Goal: Information Seeking & Learning: Compare options

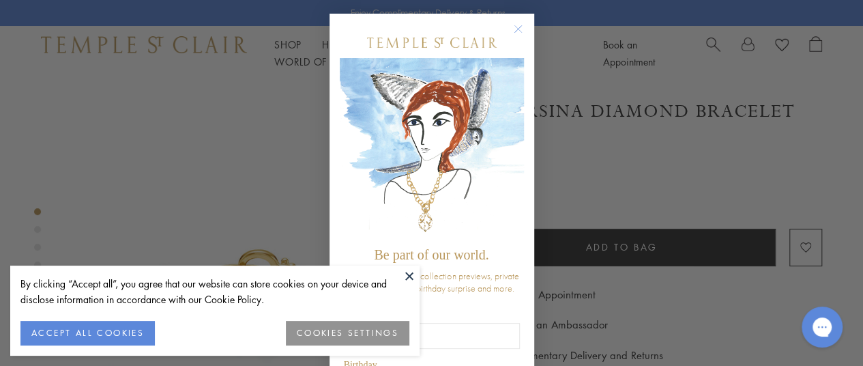
click at [510, 29] on circle "Close dialog" at bounding box center [518, 29] width 16 height 16
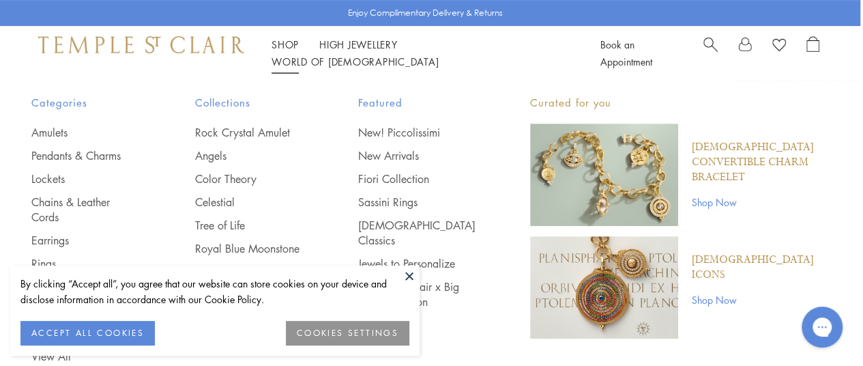
scroll to position [235, 3]
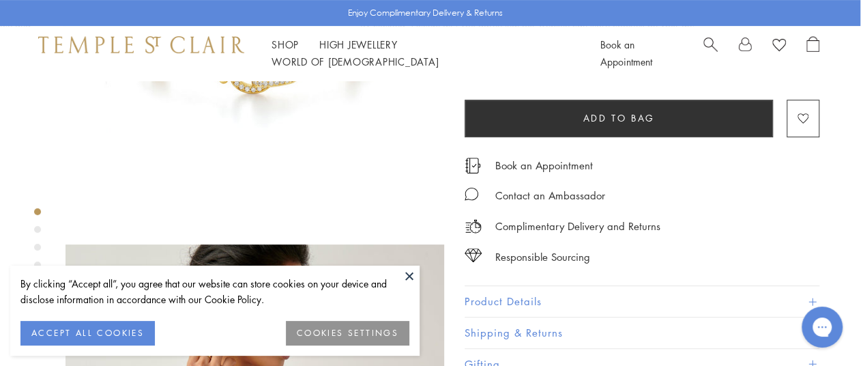
click at [408, 275] on button at bounding box center [409, 275] width 20 height 20
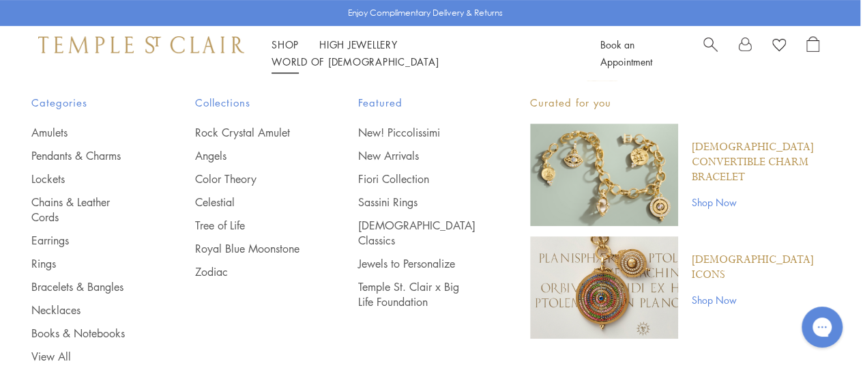
click at [282, 51] on link "Shop Shop" at bounding box center [284, 45] width 27 height 14
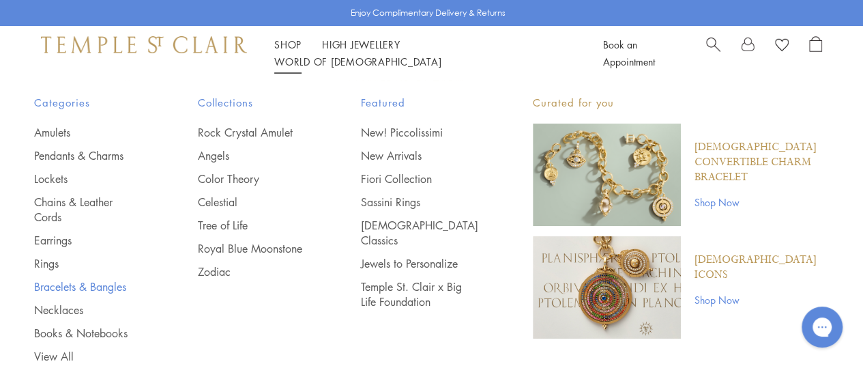
click at [75, 283] on link "Bracelets & Bangles" at bounding box center [88, 286] width 109 height 15
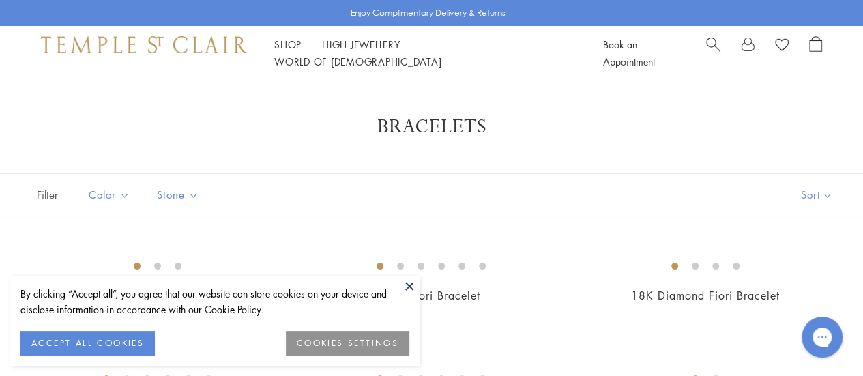
click at [405, 286] on button at bounding box center [409, 286] width 20 height 20
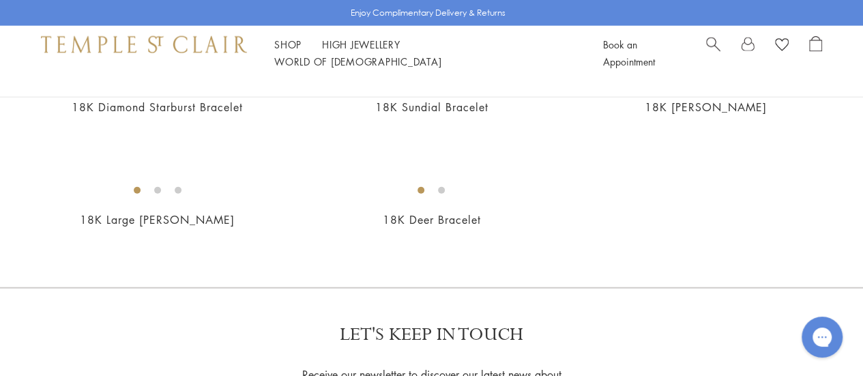
scroll to position [1553, 0]
click at [0, 0] on img at bounding box center [0, 0] width 0 height 0
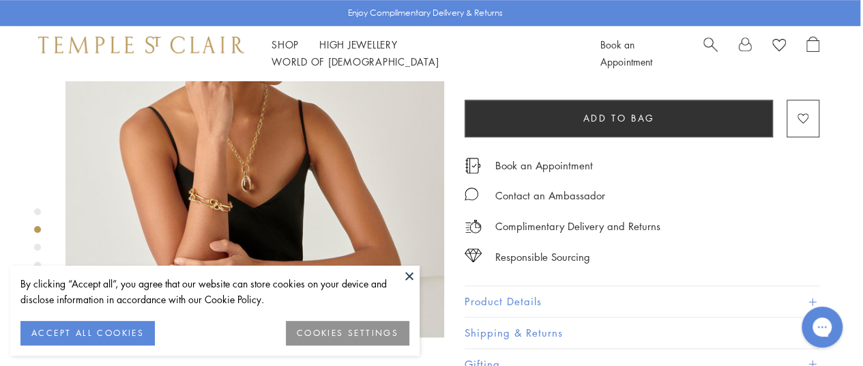
scroll to position [525, 0]
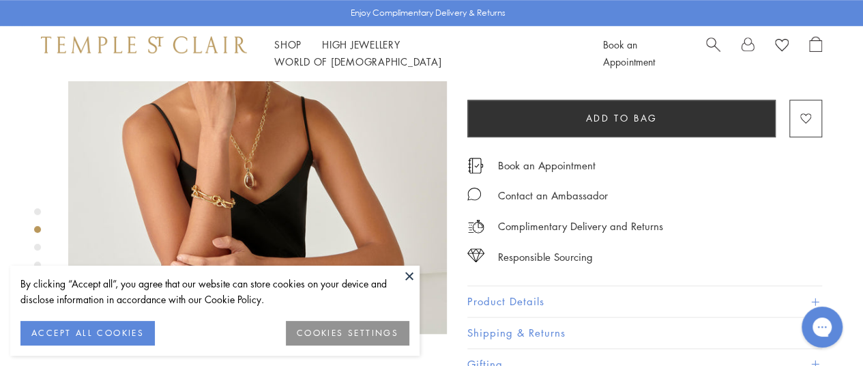
click at [521, 303] on button "Product Details" at bounding box center [644, 301] width 355 height 31
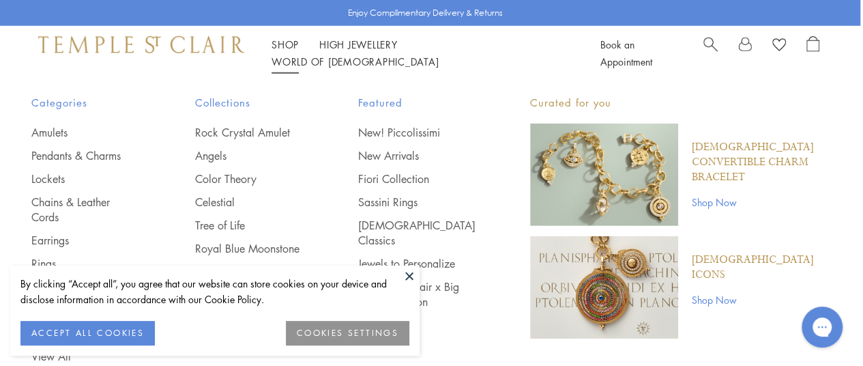
scroll to position [1950, 3]
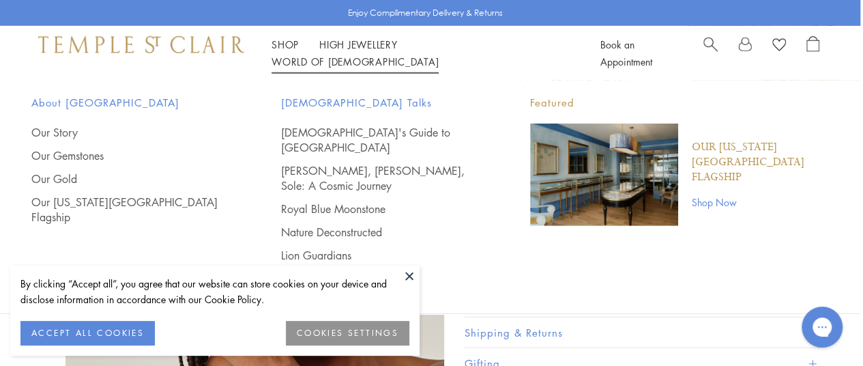
click at [708, 50] on span "Search" at bounding box center [710, 43] width 14 height 14
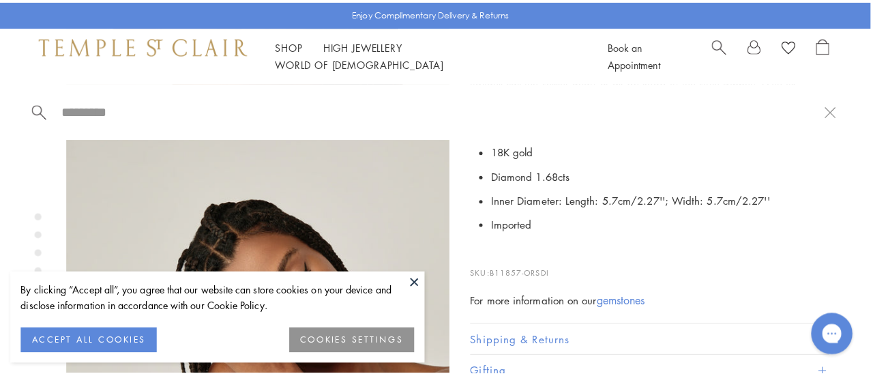
scroll to position [1992, 3]
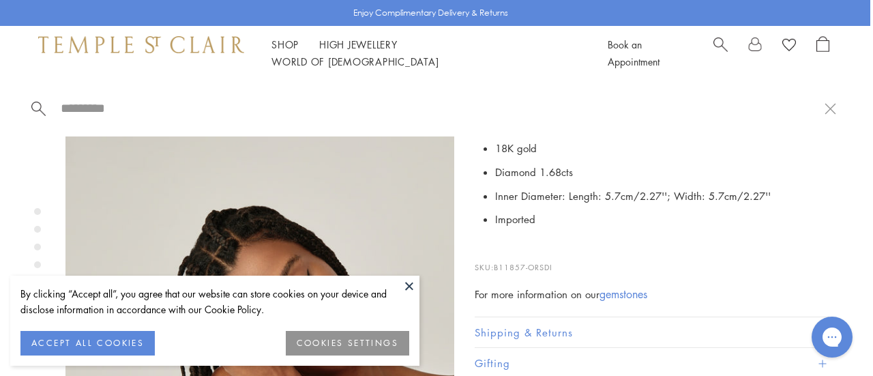
click at [719, 50] on span "Search" at bounding box center [720, 43] width 14 height 14
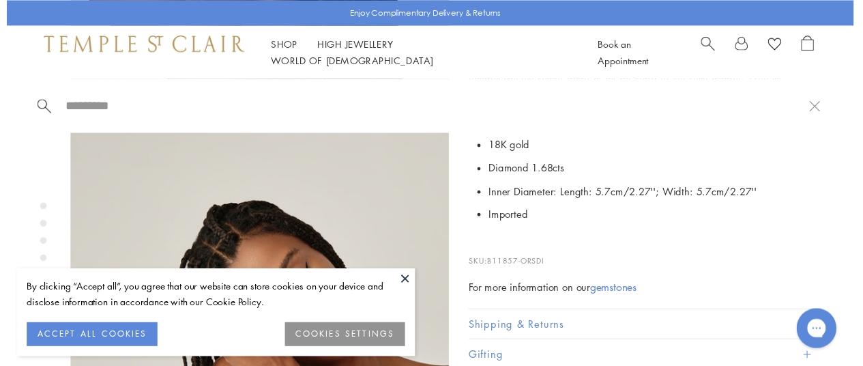
scroll to position [1950, 3]
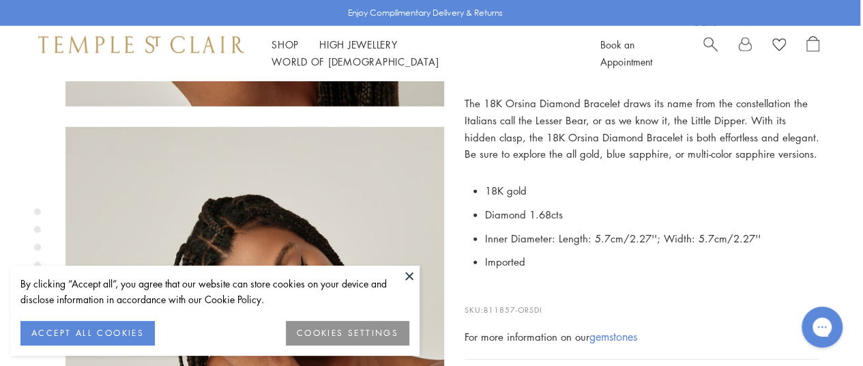
click at [719, 51] on div at bounding box center [761, 53] width 116 height 34
click at [411, 275] on button at bounding box center [409, 275] width 20 height 20
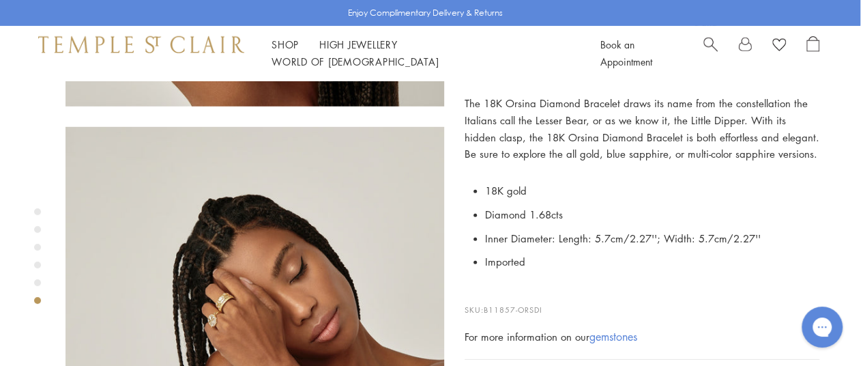
click at [706, 50] on span "Search" at bounding box center [710, 43] width 14 height 14
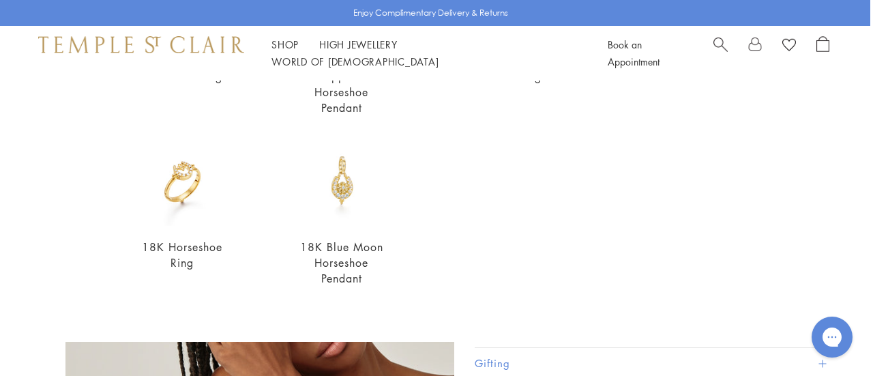
scroll to position [435, 0]
type input "*********"
drag, startPoint x: 349, startPoint y: 224, endPoint x: 183, endPoint y: 183, distance: 170.6
click at [183, 183] on img at bounding box center [181, 179] width 91 height 91
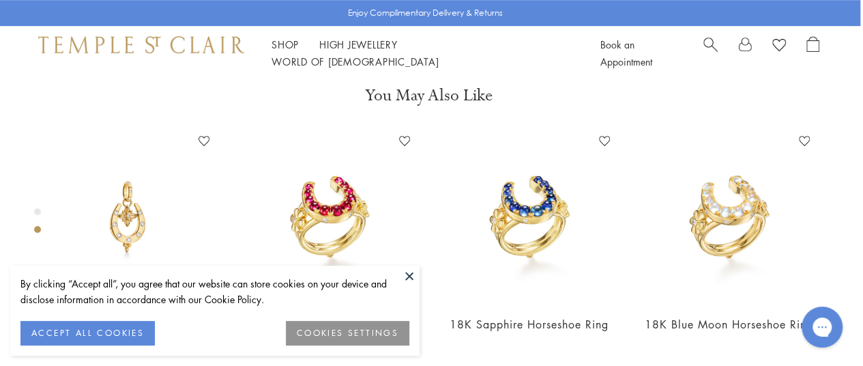
scroll to position [464, 3]
click at [409, 271] on button at bounding box center [409, 275] width 20 height 20
